Goal: Task Accomplishment & Management: Manage account settings

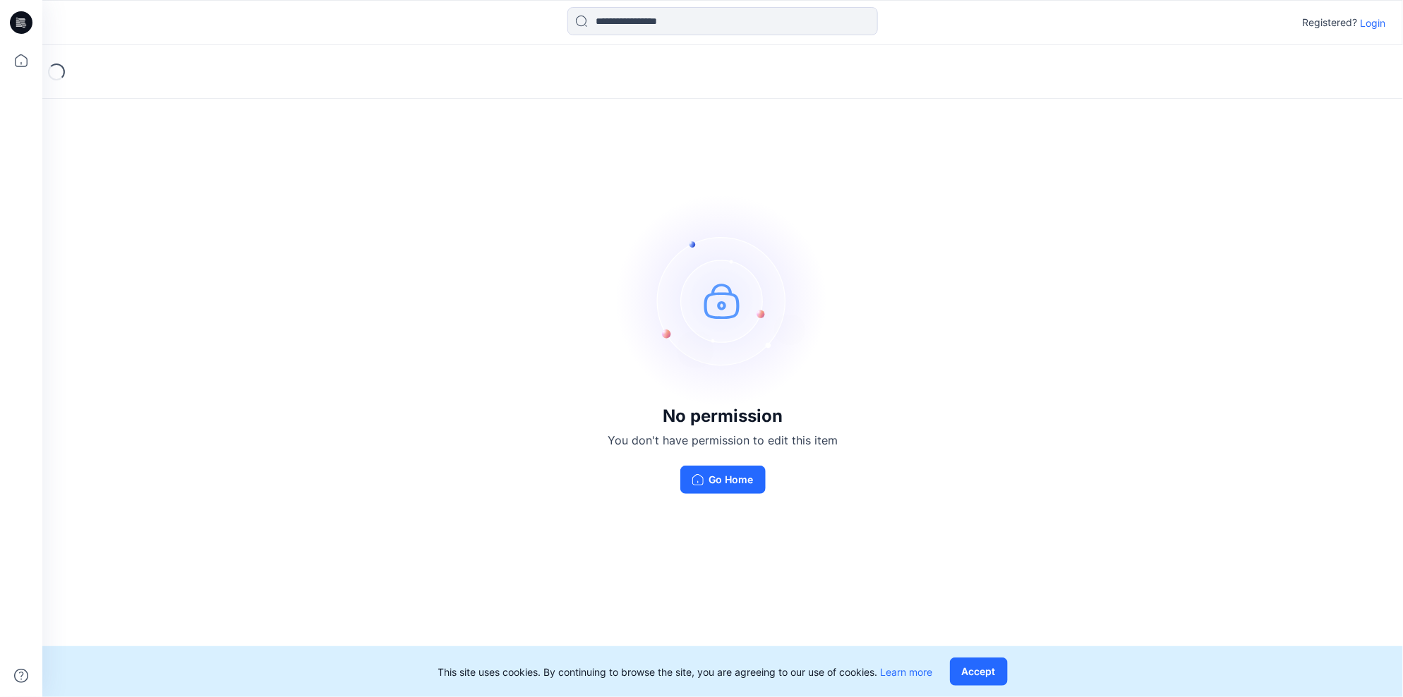
drag, startPoint x: 1372, startPoint y: 22, endPoint x: 1371, endPoint y: 40, distance: 17.7
click at [1373, 22] on p "Login" at bounding box center [1373, 23] width 25 height 15
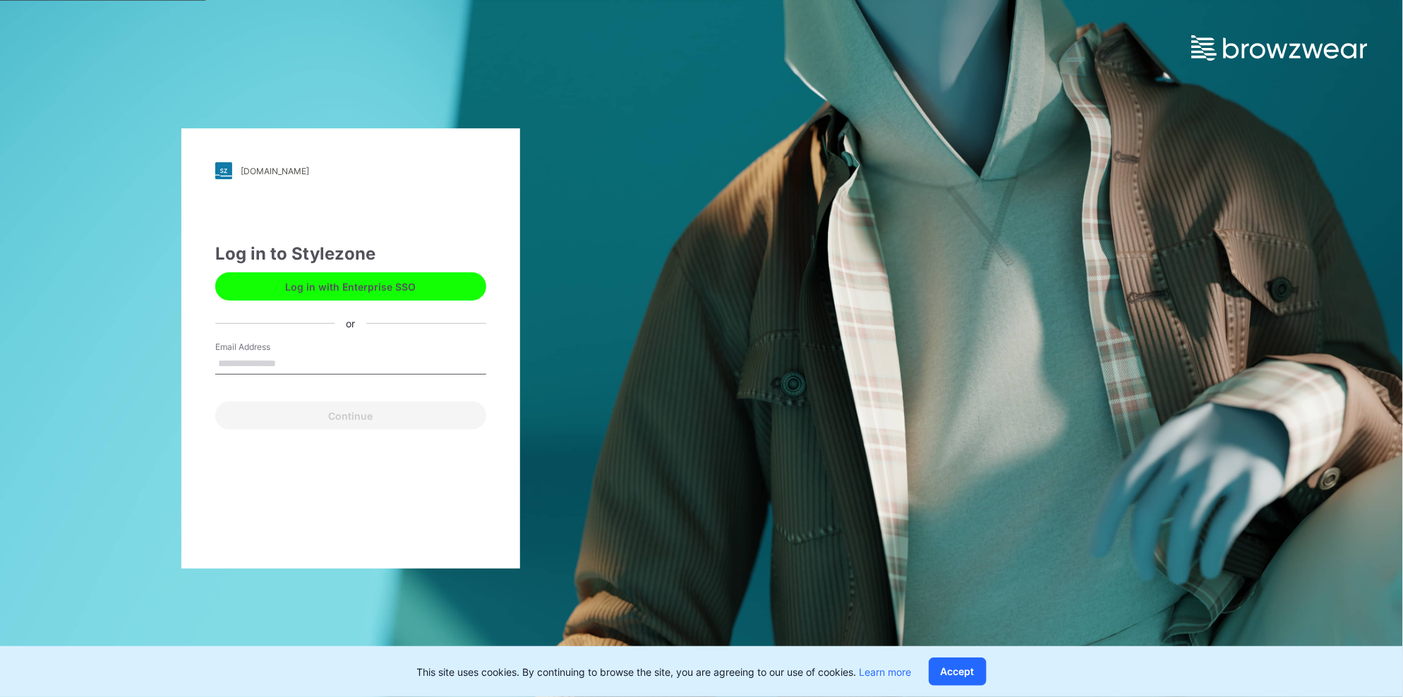
click at [324, 364] on input "Email Address" at bounding box center [350, 364] width 271 height 21
type input "**********"
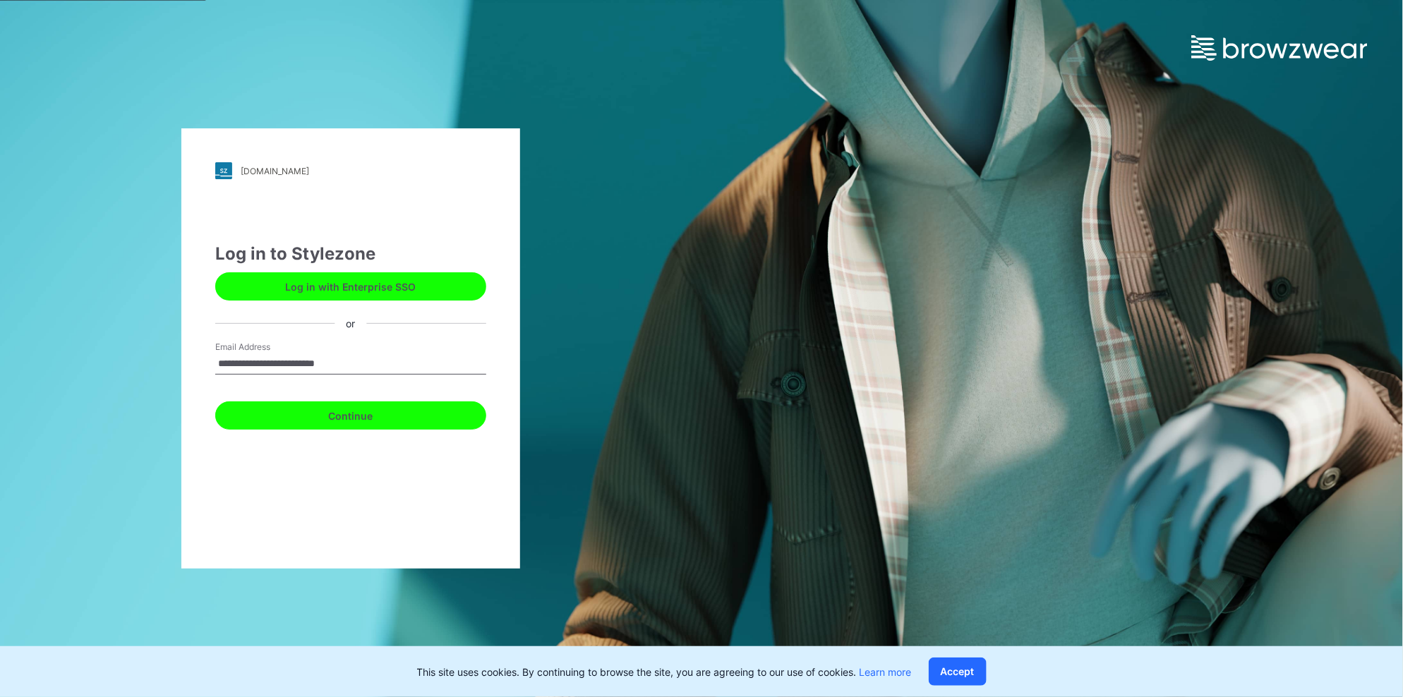
click at [336, 418] on button "Continue" at bounding box center [350, 416] width 271 height 28
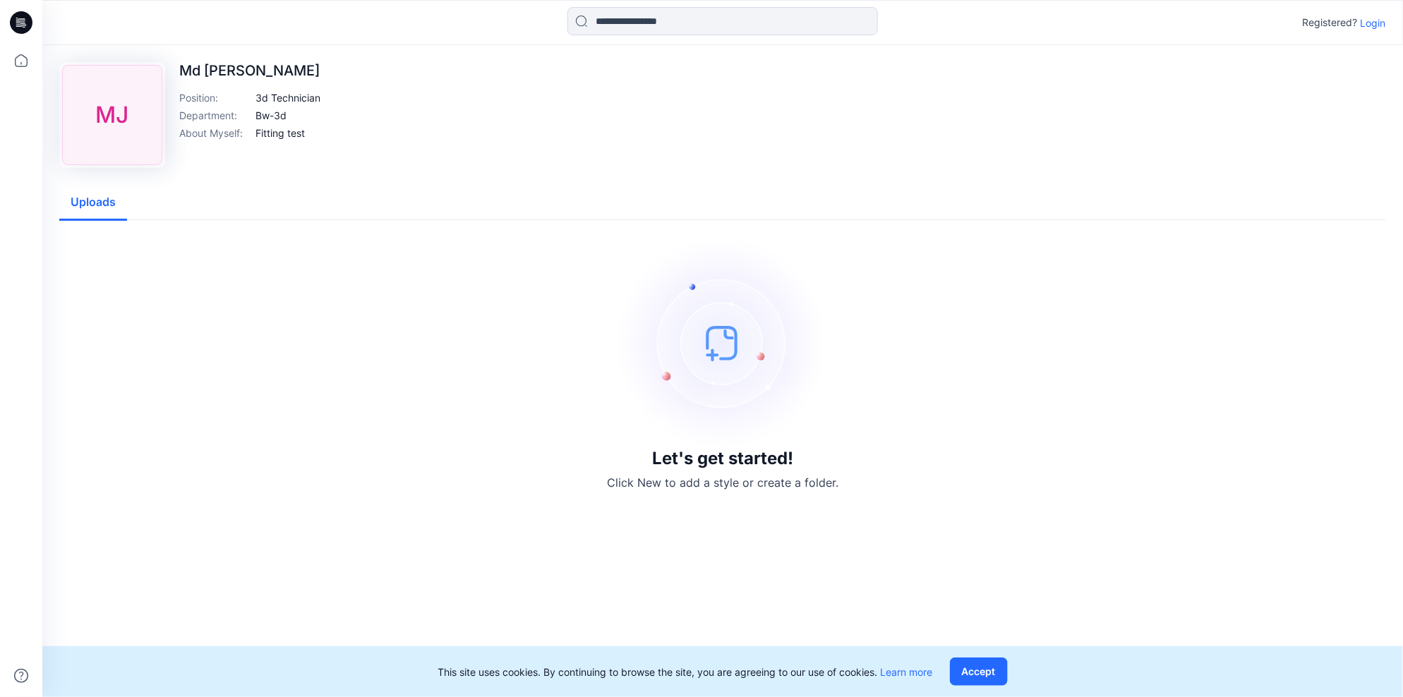
drag, startPoint x: 1371, startPoint y: 20, endPoint x: 1290, endPoint y: 64, distance: 91.6
click at [1372, 20] on p "Login" at bounding box center [1373, 23] width 25 height 15
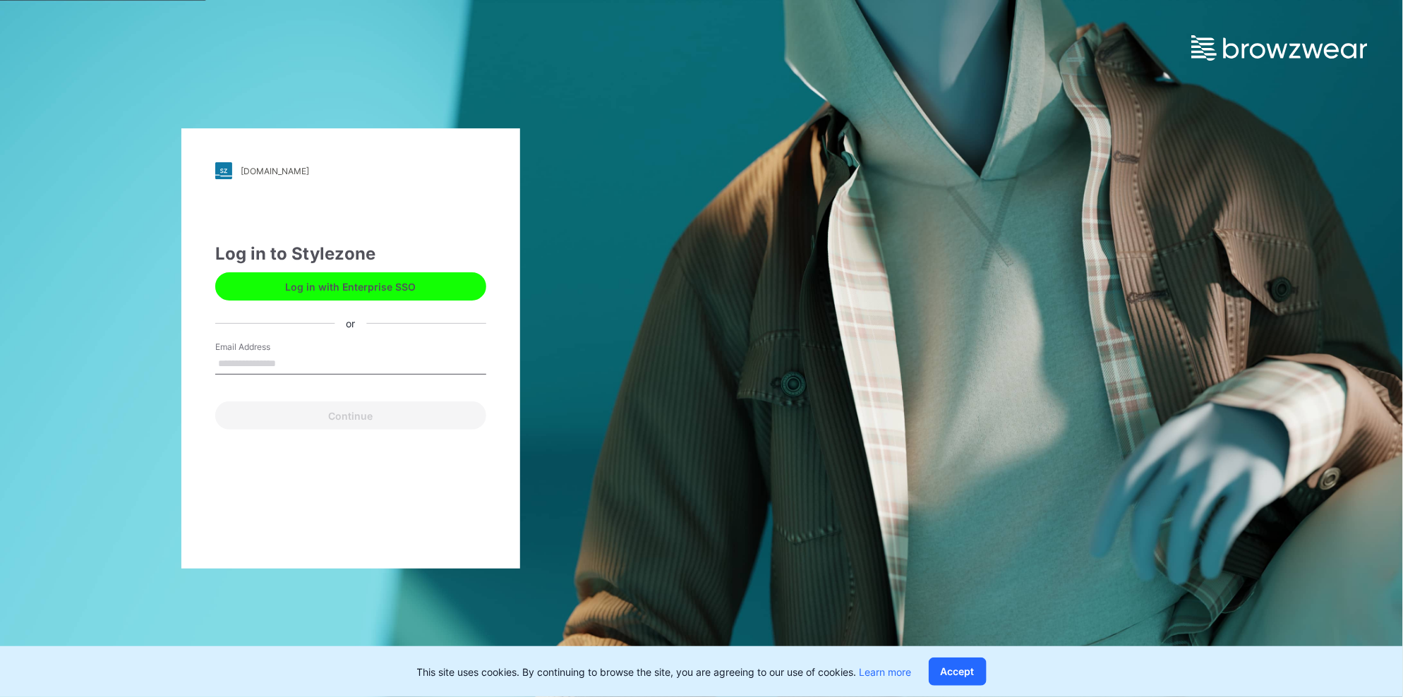
click at [304, 364] on input "Email Address" at bounding box center [350, 364] width 271 height 21
type input "**********"
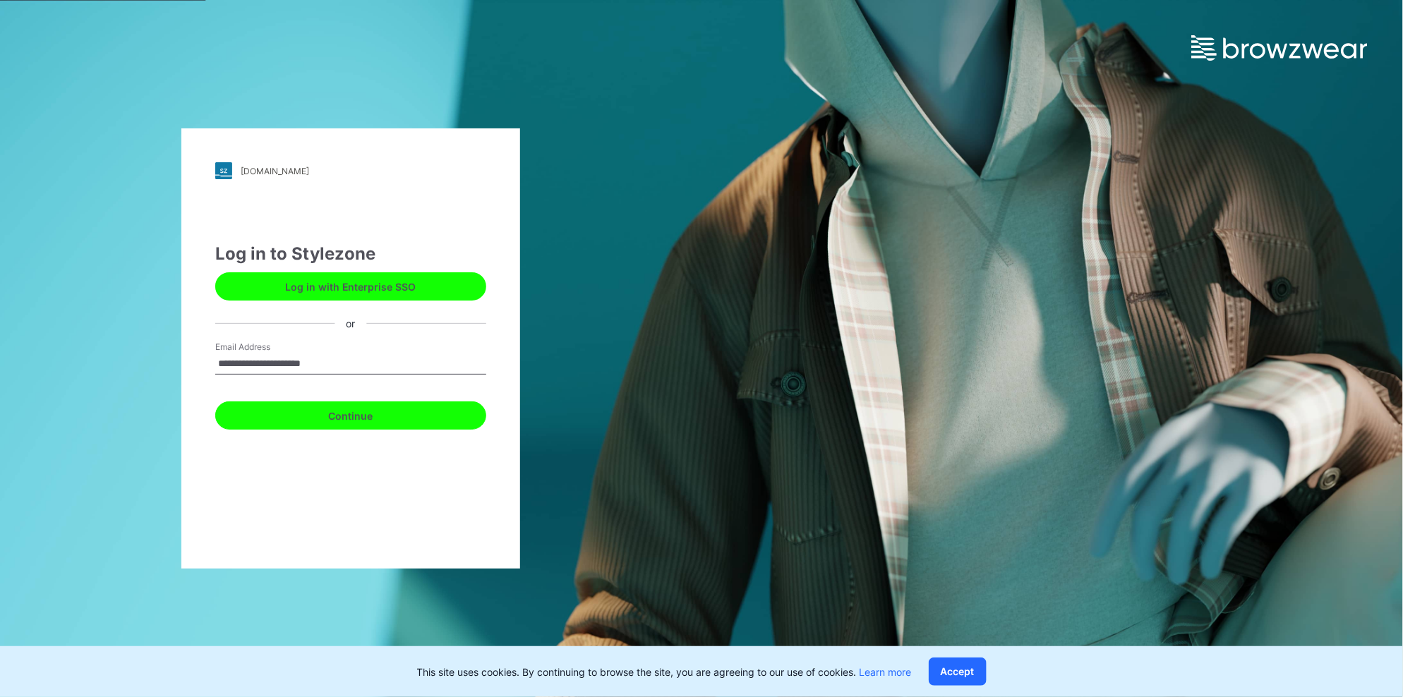
click at [337, 415] on button "Continue" at bounding box center [350, 416] width 271 height 28
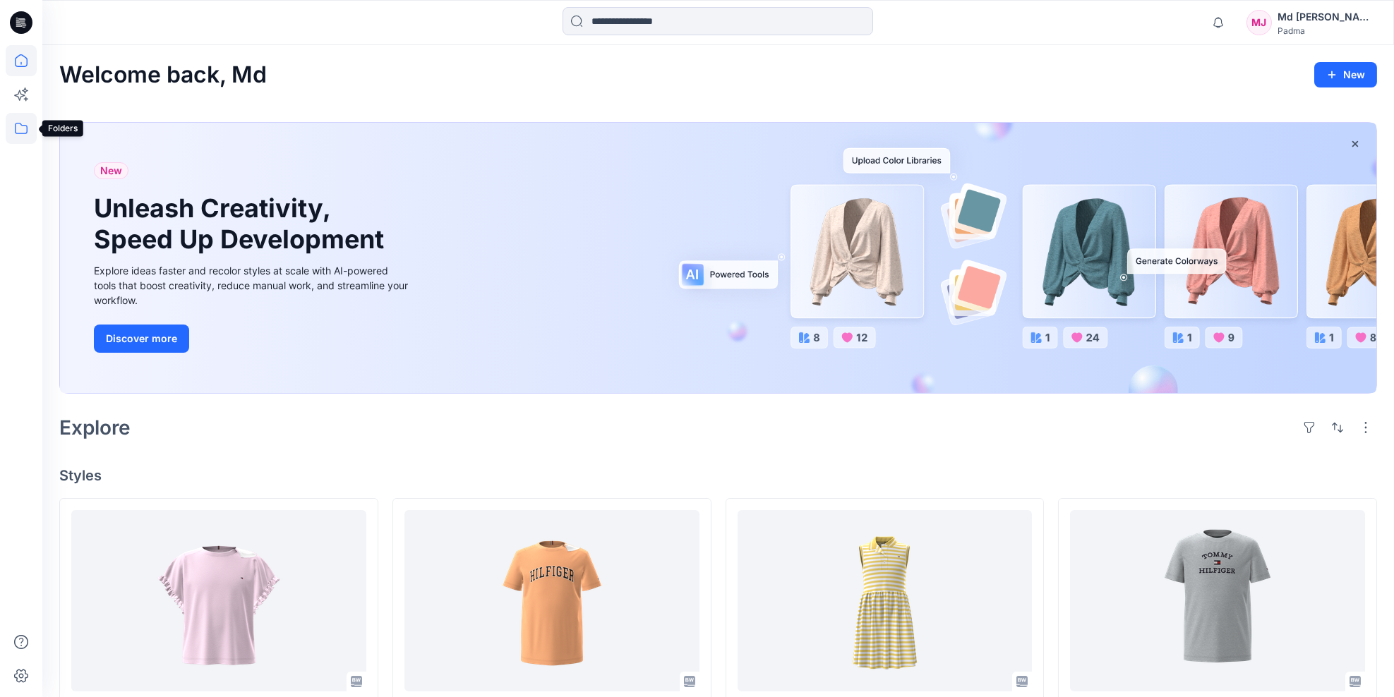
click at [16, 133] on icon at bounding box center [21, 128] width 31 height 31
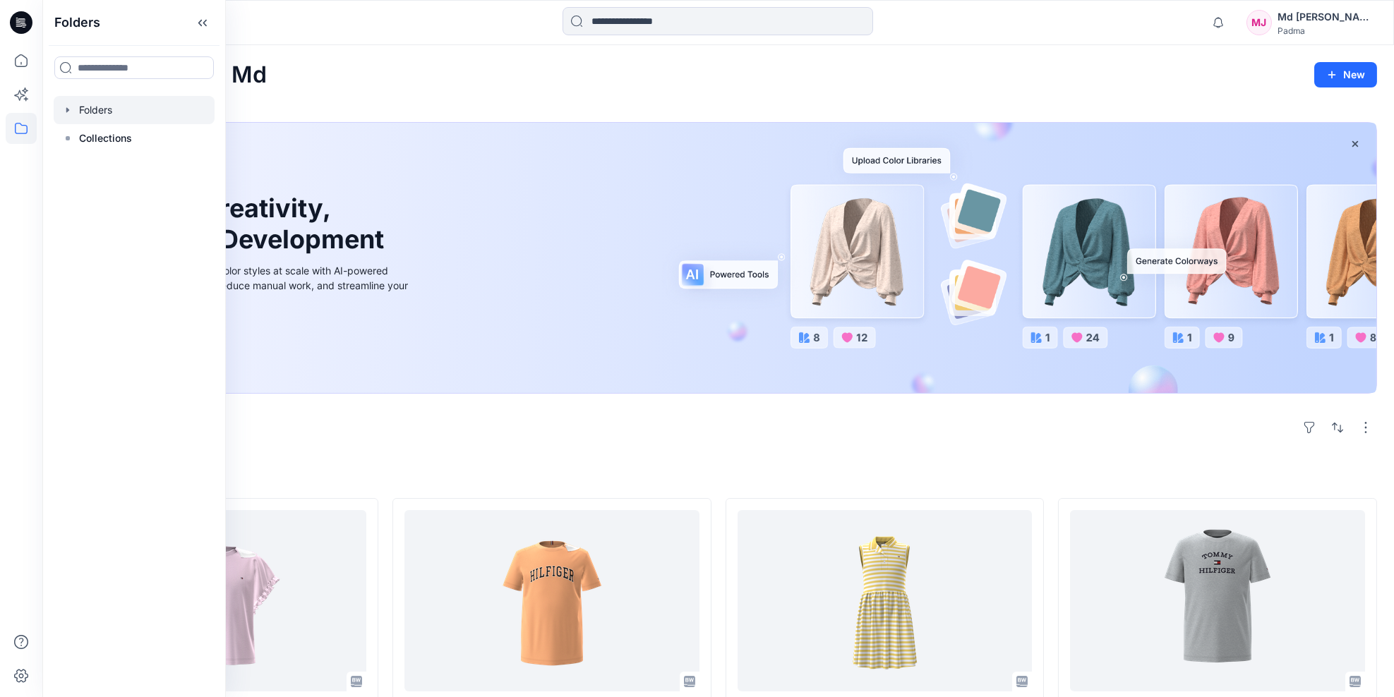
click at [88, 113] on div at bounding box center [134, 110] width 161 height 28
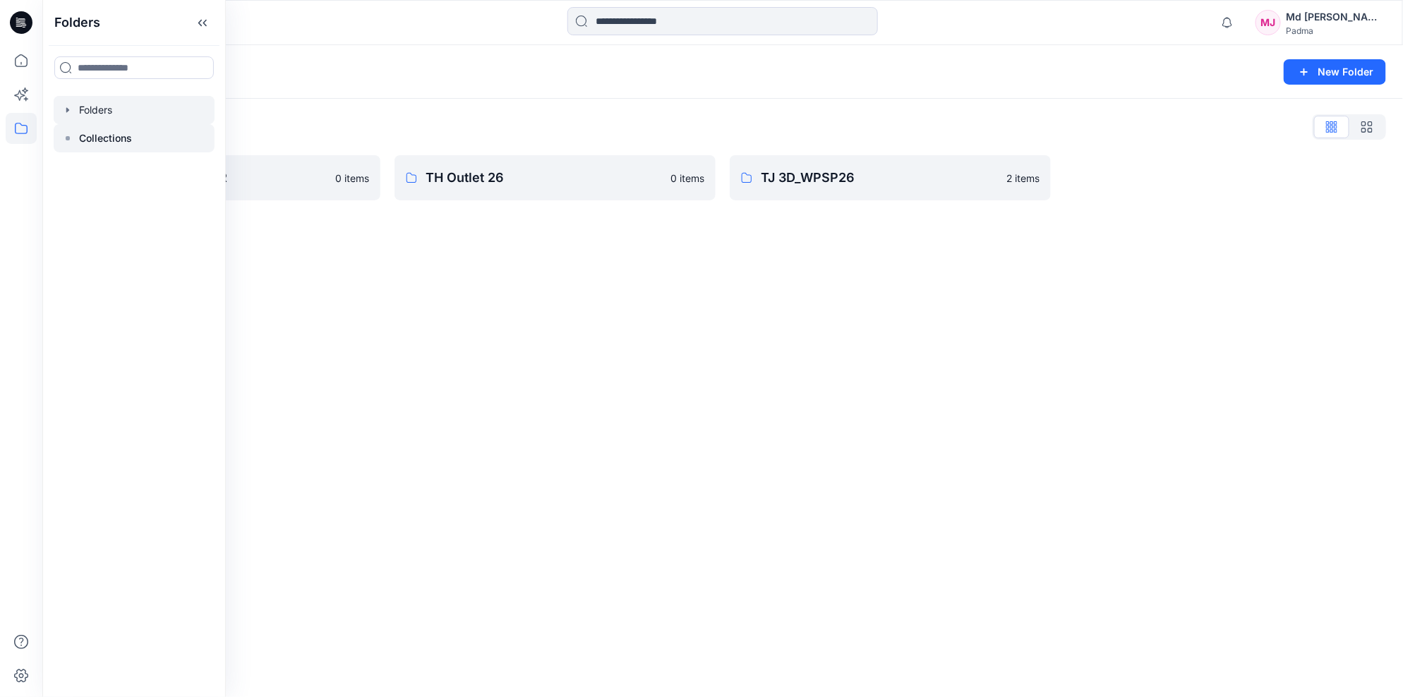
click at [104, 140] on p "Collections" at bounding box center [105, 138] width 53 height 17
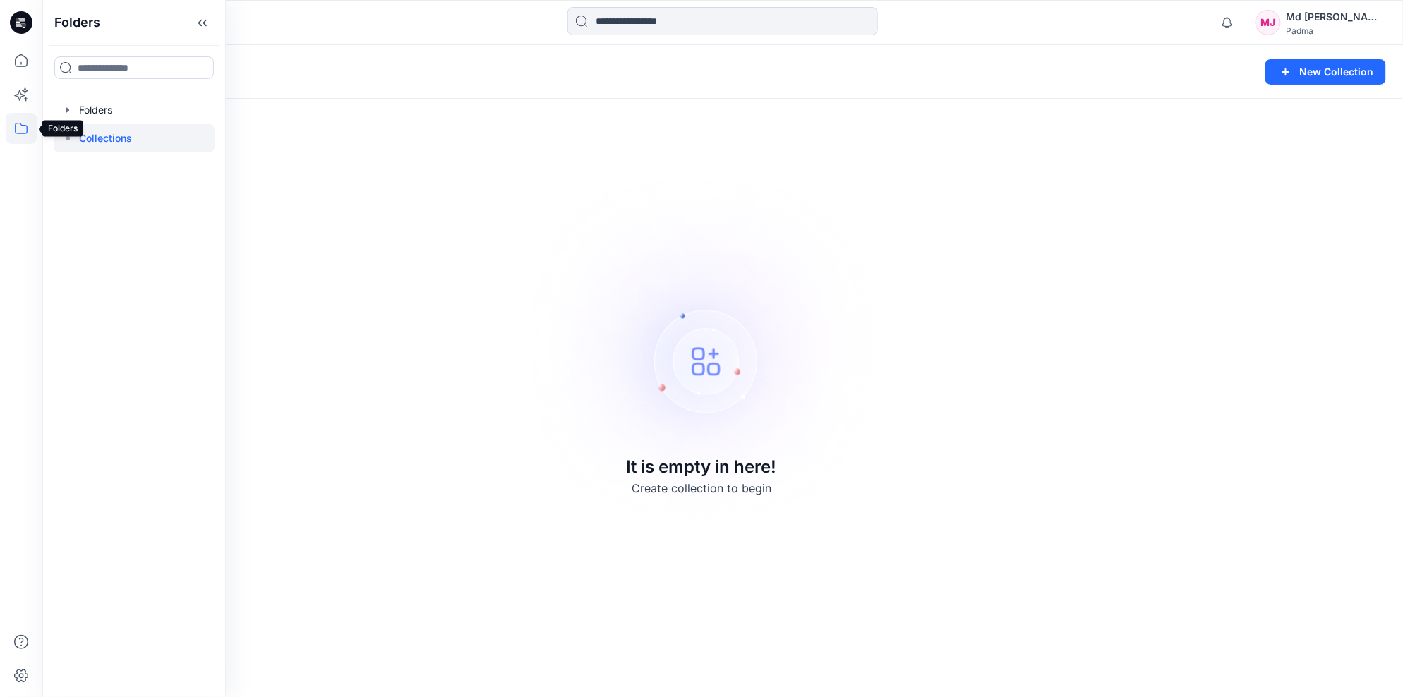
click at [16, 131] on icon at bounding box center [21, 128] width 13 height 11
click at [19, 64] on icon at bounding box center [21, 60] width 31 height 31
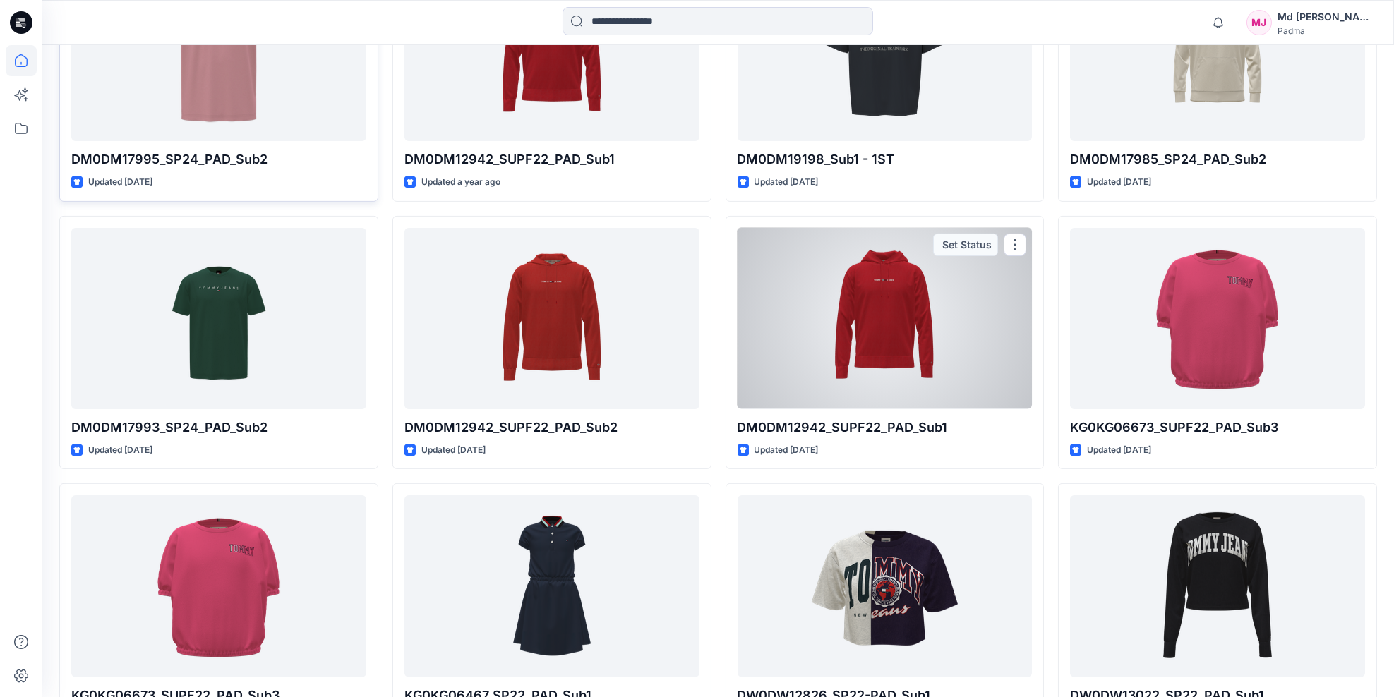
scroll to position [1763, 0]
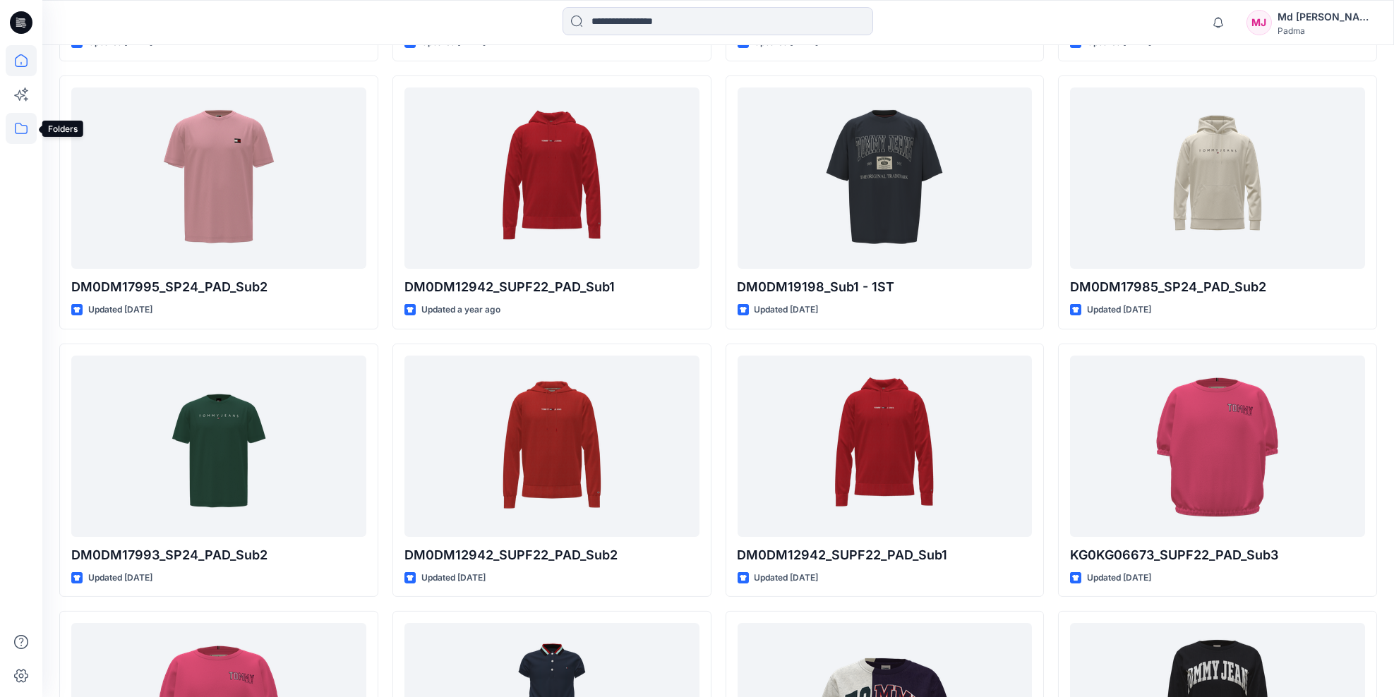
click at [20, 130] on icon at bounding box center [21, 128] width 31 height 31
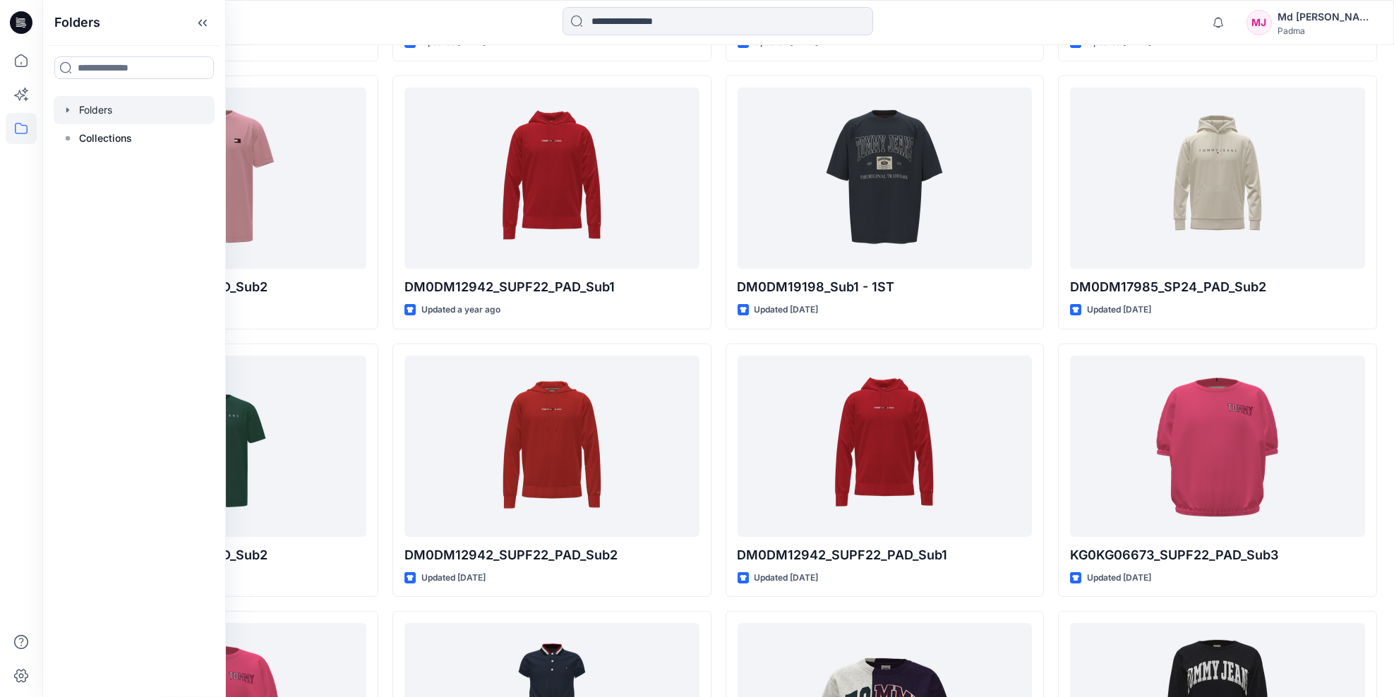
click at [79, 108] on div at bounding box center [134, 110] width 161 height 28
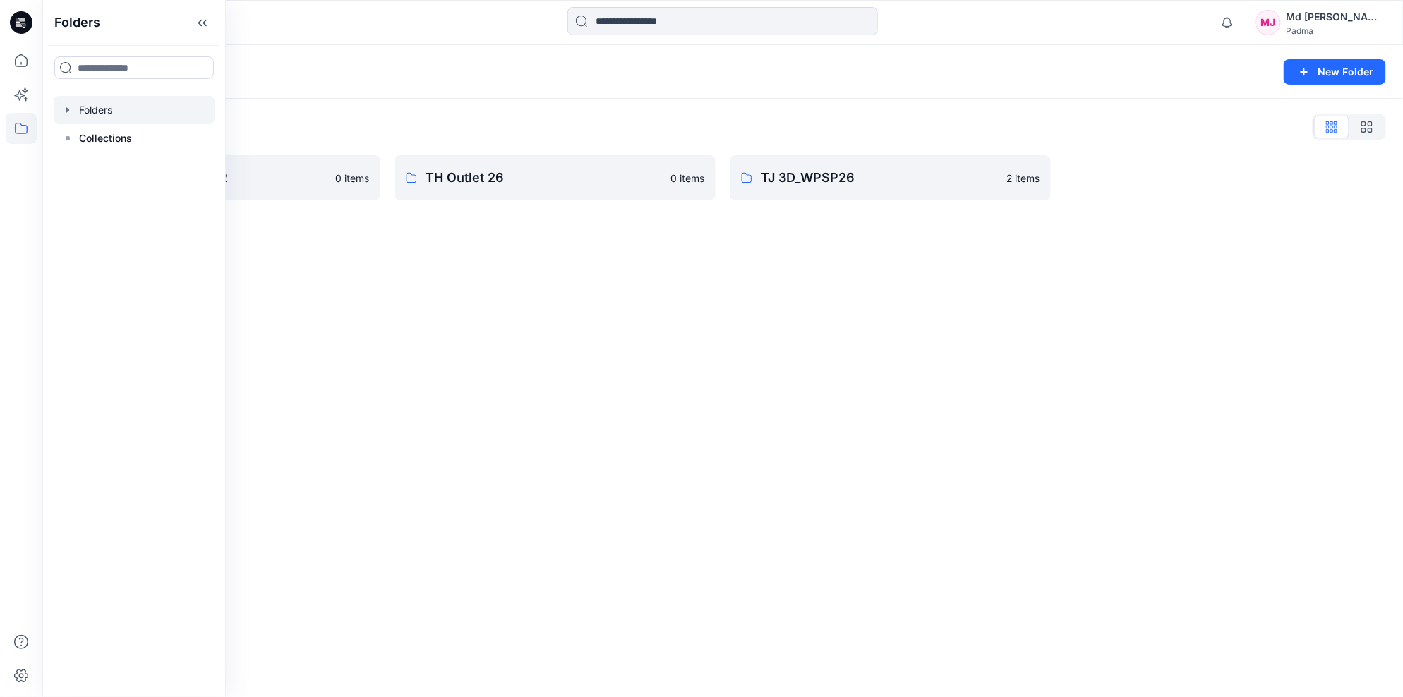
click at [68, 109] on icon "button" at bounding box center [67, 109] width 11 height 11
click at [81, 192] on icon "button" at bounding box center [81, 194] width 11 height 11
click at [80, 166] on icon "button" at bounding box center [81, 166] width 3 height 5
click at [78, 138] on icon "button" at bounding box center [81, 138] width 11 height 11
